Goal: Task Accomplishment & Management: Use online tool/utility

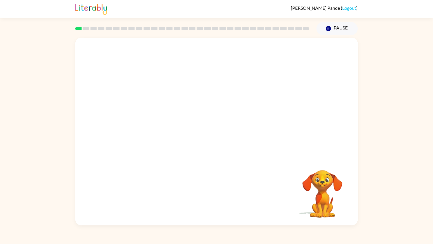
click at [34, 117] on div "Your browser must support playing .mp4 files to use Literably. Please try using…" at bounding box center [216, 130] width 433 height 190
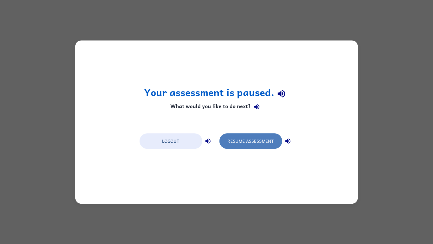
click at [237, 143] on button "Resume Assessment" at bounding box center [251, 140] width 63 height 15
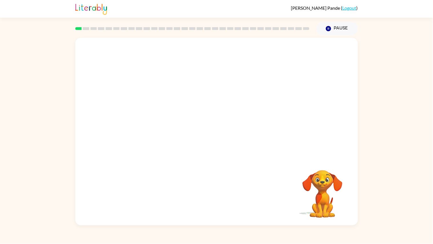
click at [13, 178] on div "Your browser must support playing .mp4 files to use Literably. Please try using…" at bounding box center [216, 130] width 433 height 190
click at [230, 126] on button "button" at bounding box center [217, 134] width 37 height 21
click at [229, 135] on div at bounding box center [217, 134] width 37 height 21
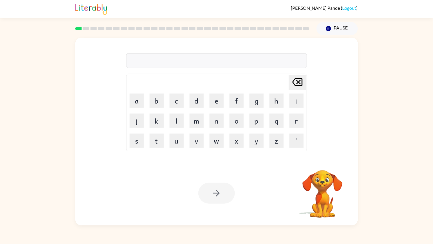
click at [178, 63] on div at bounding box center [216, 60] width 181 height 15
click at [210, 190] on button "button" at bounding box center [217, 193] width 37 height 21
click at [210, 190] on div at bounding box center [217, 193] width 37 height 21
click at [232, 65] on div at bounding box center [216, 60] width 181 height 15
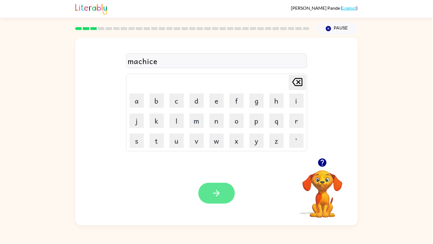
click at [200, 190] on button "button" at bounding box center [217, 193] width 37 height 21
click at [154, 63] on div "defeamciv" at bounding box center [217, 61] width 178 height 12
click at [213, 183] on button "button" at bounding box center [217, 193] width 37 height 21
click at [221, 190] on icon "button" at bounding box center [217, 193] width 10 height 10
click at [234, 190] on button "button" at bounding box center [217, 193] width 37 height 21
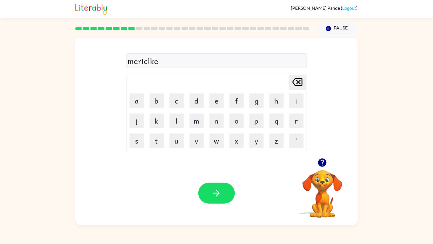
click at [191, 65] on div "mericlke" at bounding box center [217, 61] width 178 height 12
click at [141, 60] on div "merlk" at bounding box center [217, 61] width 178 height 12
click at [324, 169] on button "button" at bounding box center [322, 162] width 15 height 15
click at [327, 163] on video "Your browser must support playing .mp4 files to use Literably. Please try using…" at bounding box center [322, 189] width 57 height 57
